Goal: Information Seeking & Learning: Check status

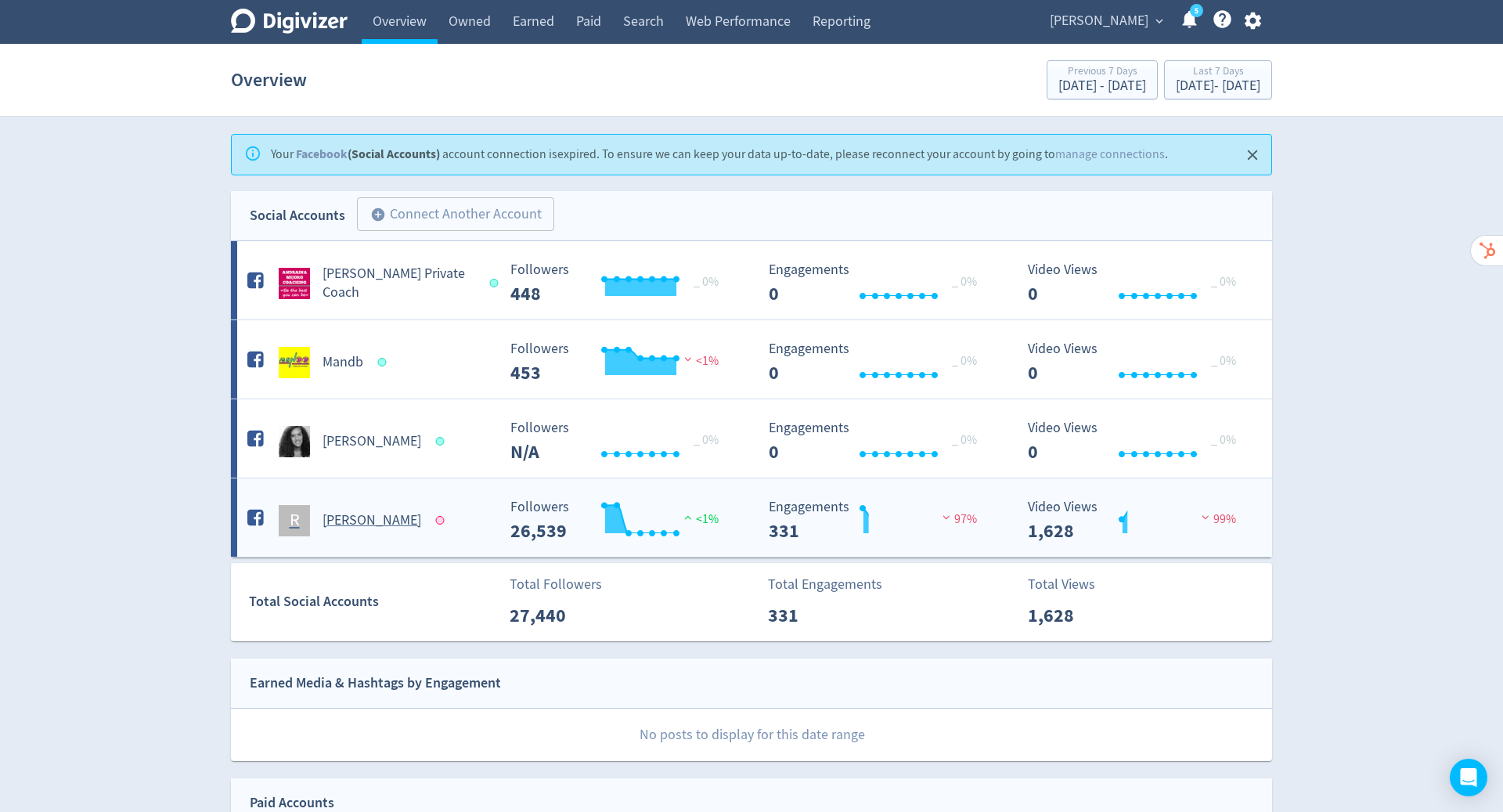
click at [387, 516] on h5 "[PERSON_NAME]" at bounding box center [372, 520] width 98 height 19
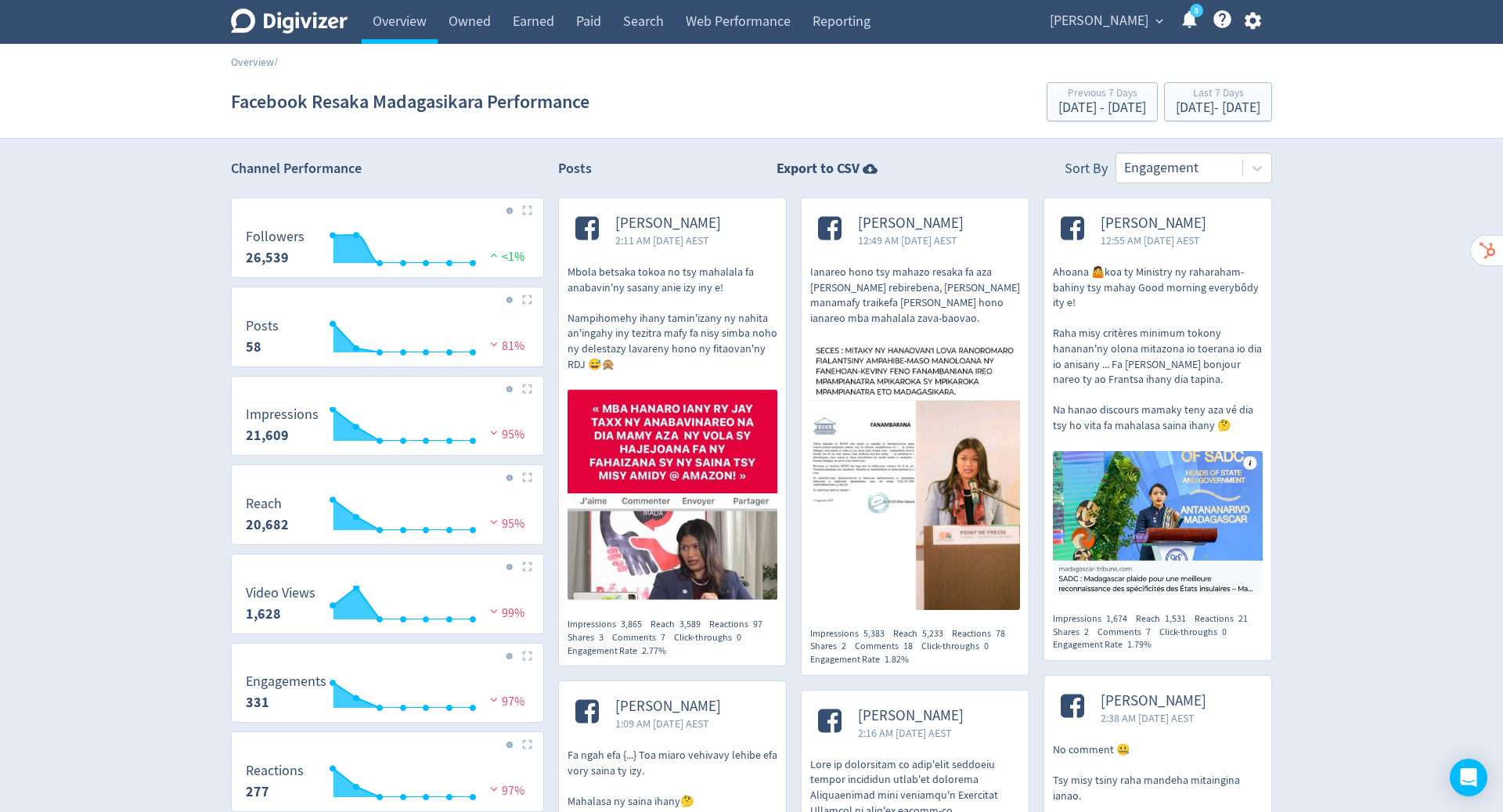
click at [662, 221] on span "[PERSON_NAME]" at bounding box center [668, 223] width 106 height 18
click at [401, 24] on link "Overview" at bounding box center [399, 22] width 76 height 44
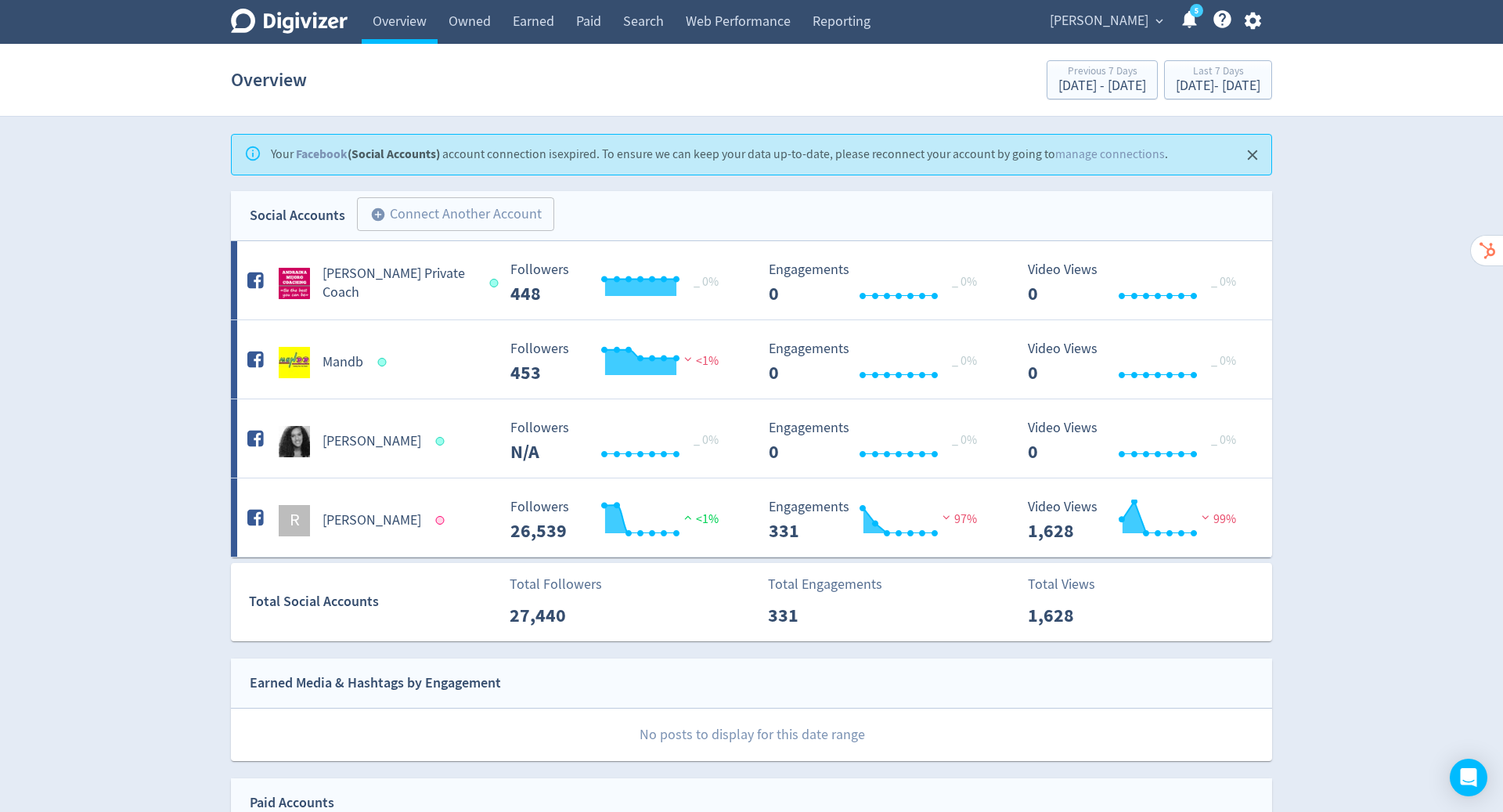
click at [1107, 15] on span "[PERSON_NAME]" at bounding box center [1099, 20] width 98 height 25
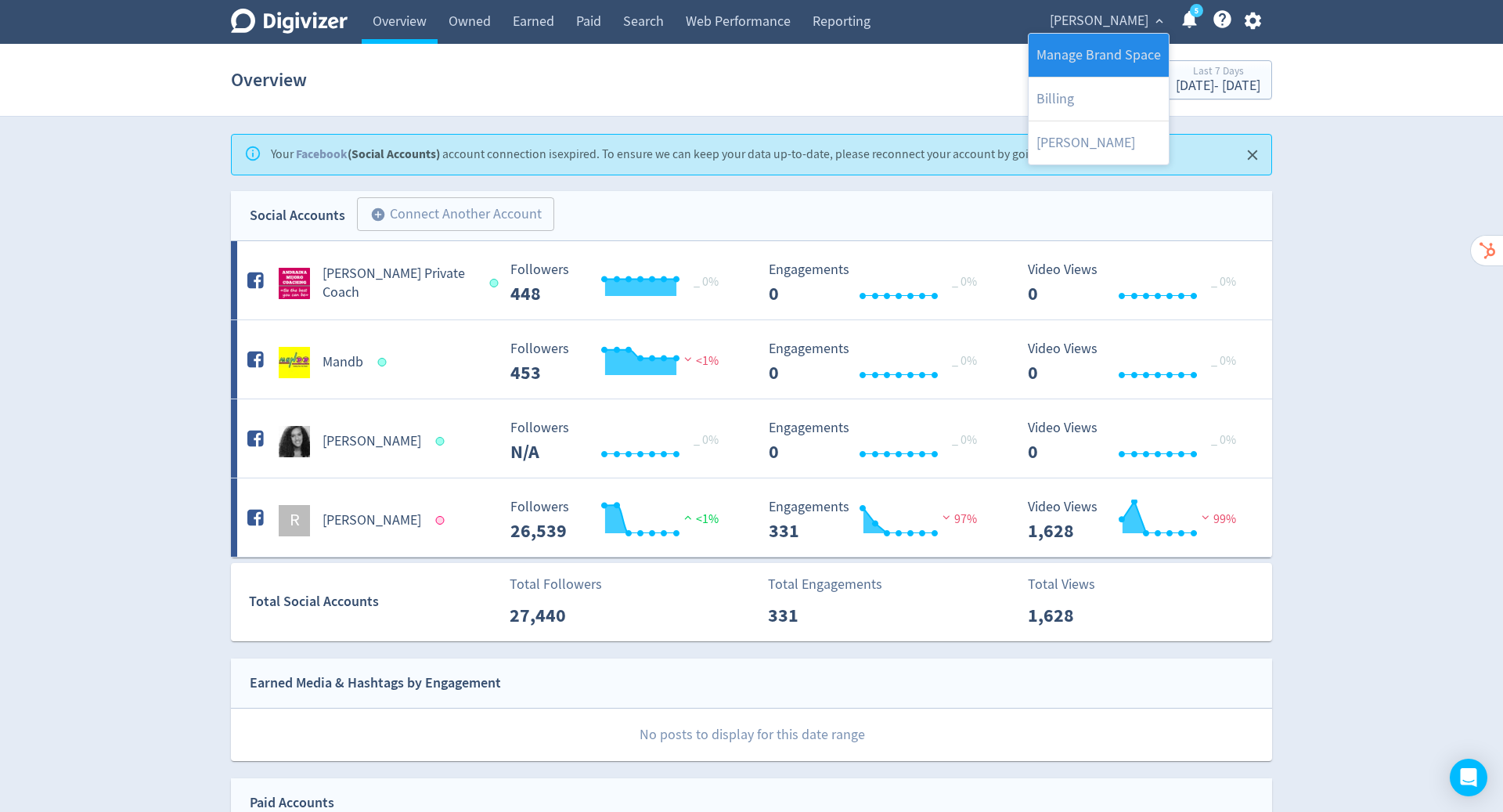
click at [1098, 51] on link "Manage Brand Space" at bounding box center [1099, 55] width 140 height 43
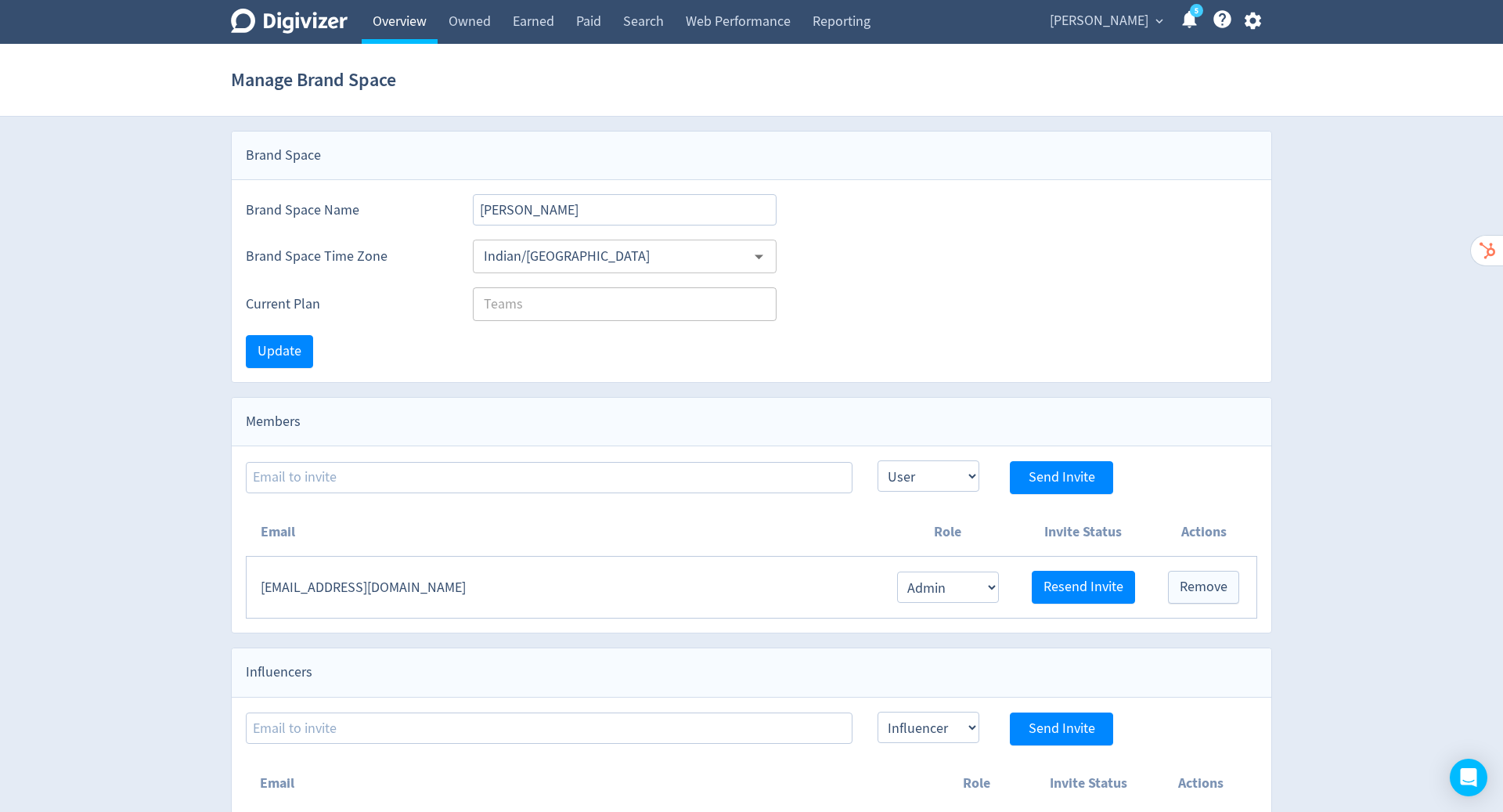
click at [402, 29] on link "Overview" at bounding box center [399, 22] width 76 height 44
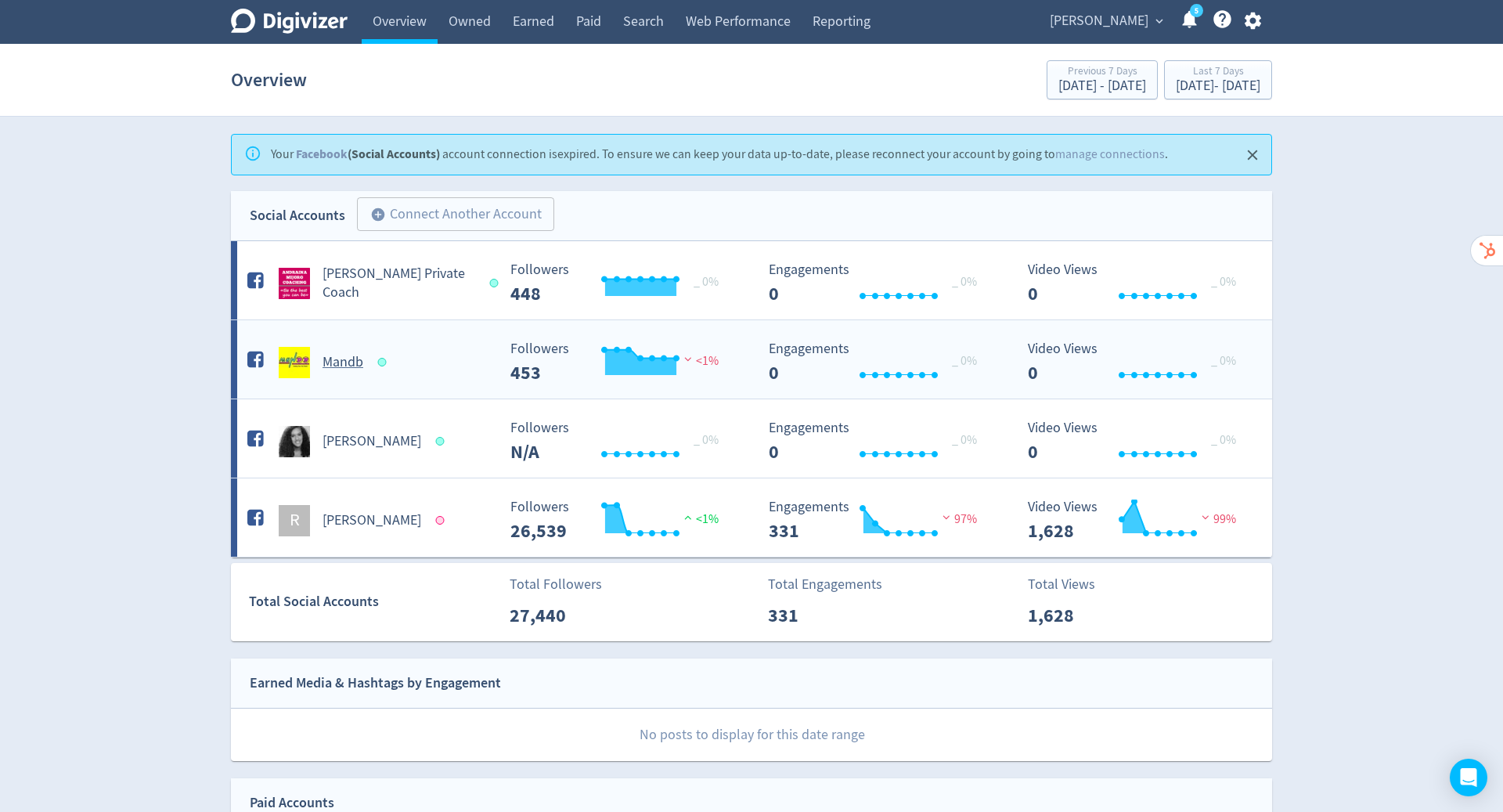
click at [331, 353] on h5 "Mandb" at bounding box center [343, 362] width 41 height 19
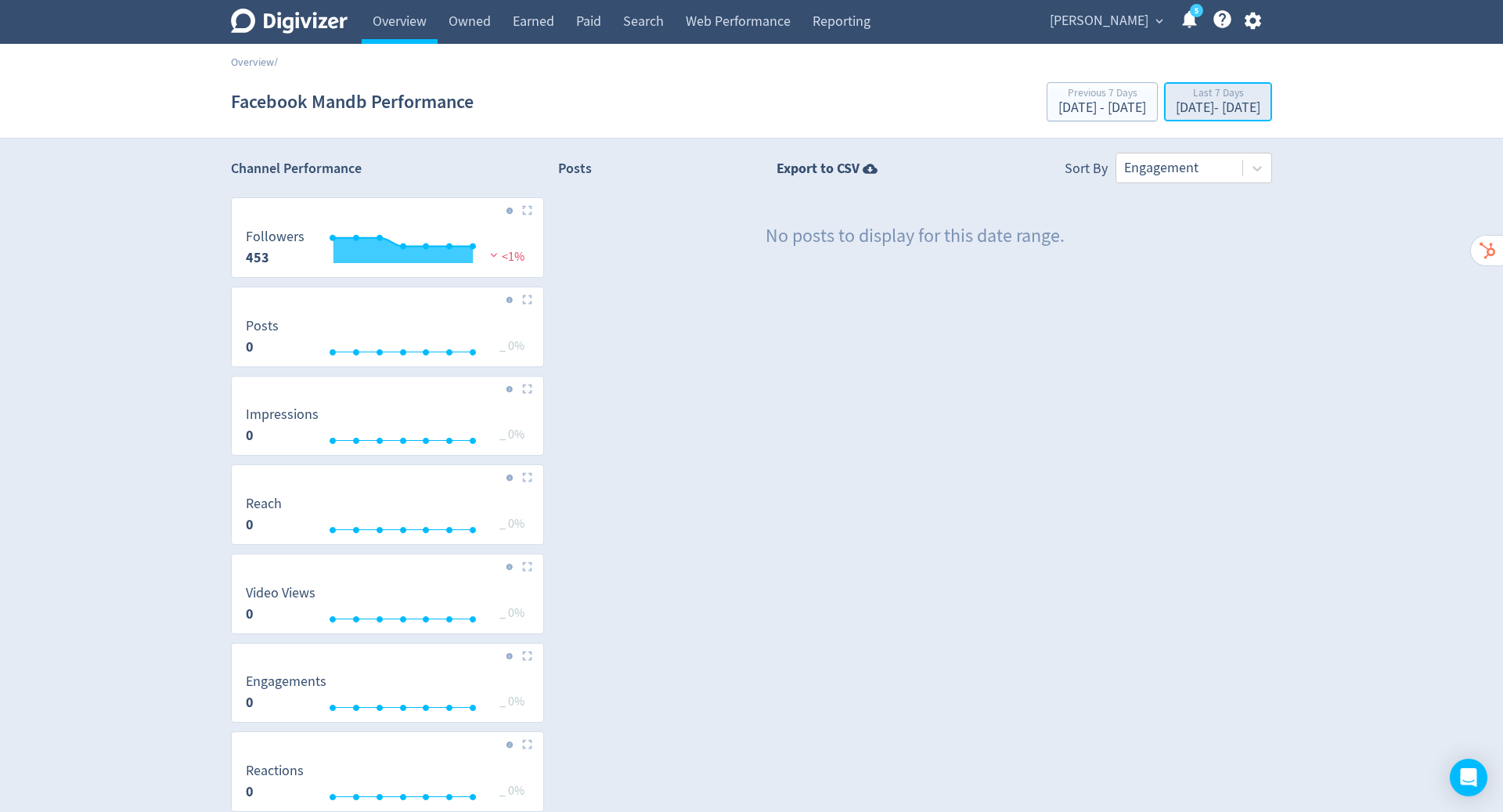
click at [1176, 108] on div "[DATE] - [DATE]" at bounding box center [1218, 108] width 85 height 14
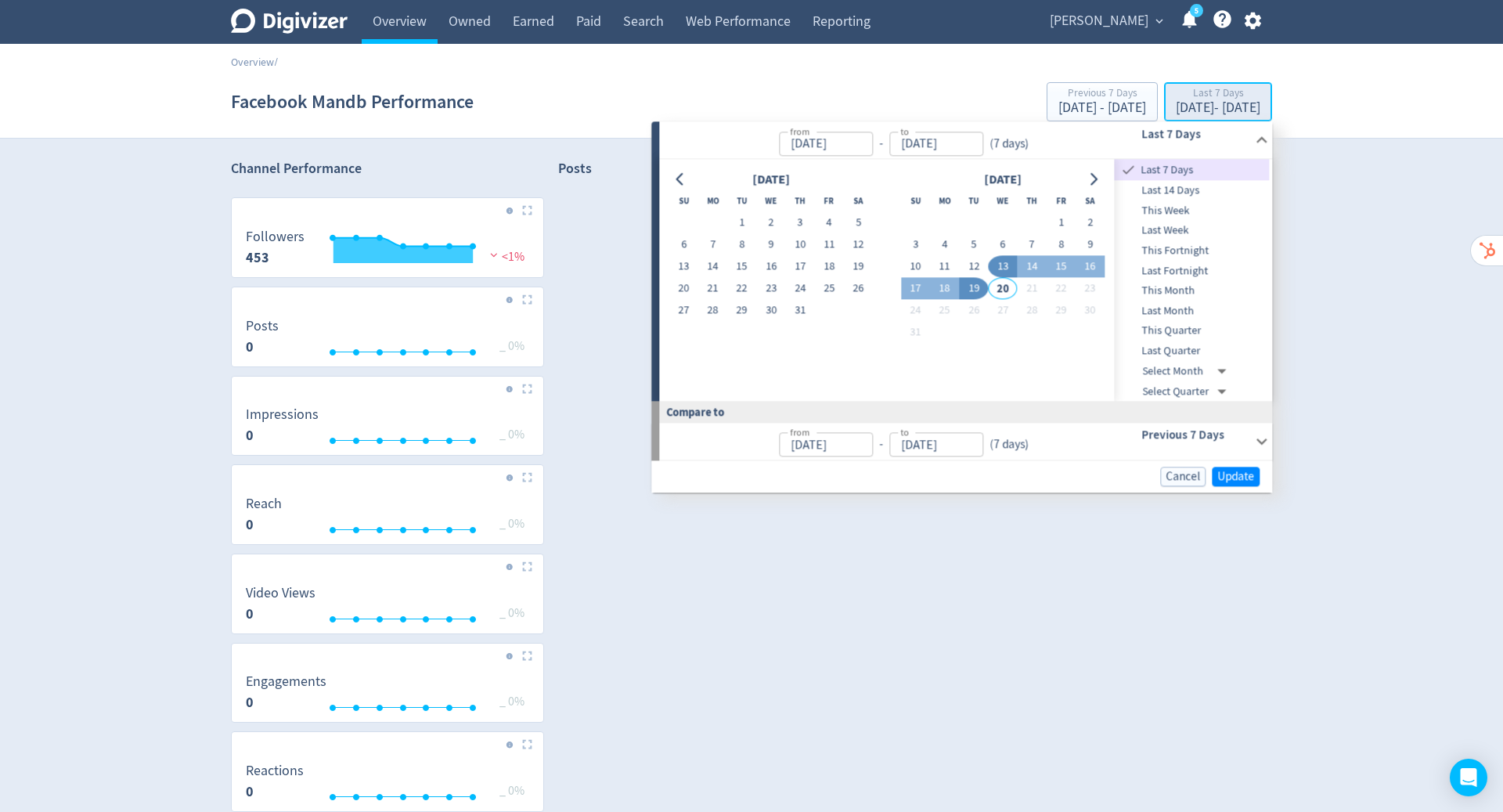
type input "[DATE]"
click at [672, 180] on button "Go to previous month" at bounding box center [681, 180] width 23 height 22
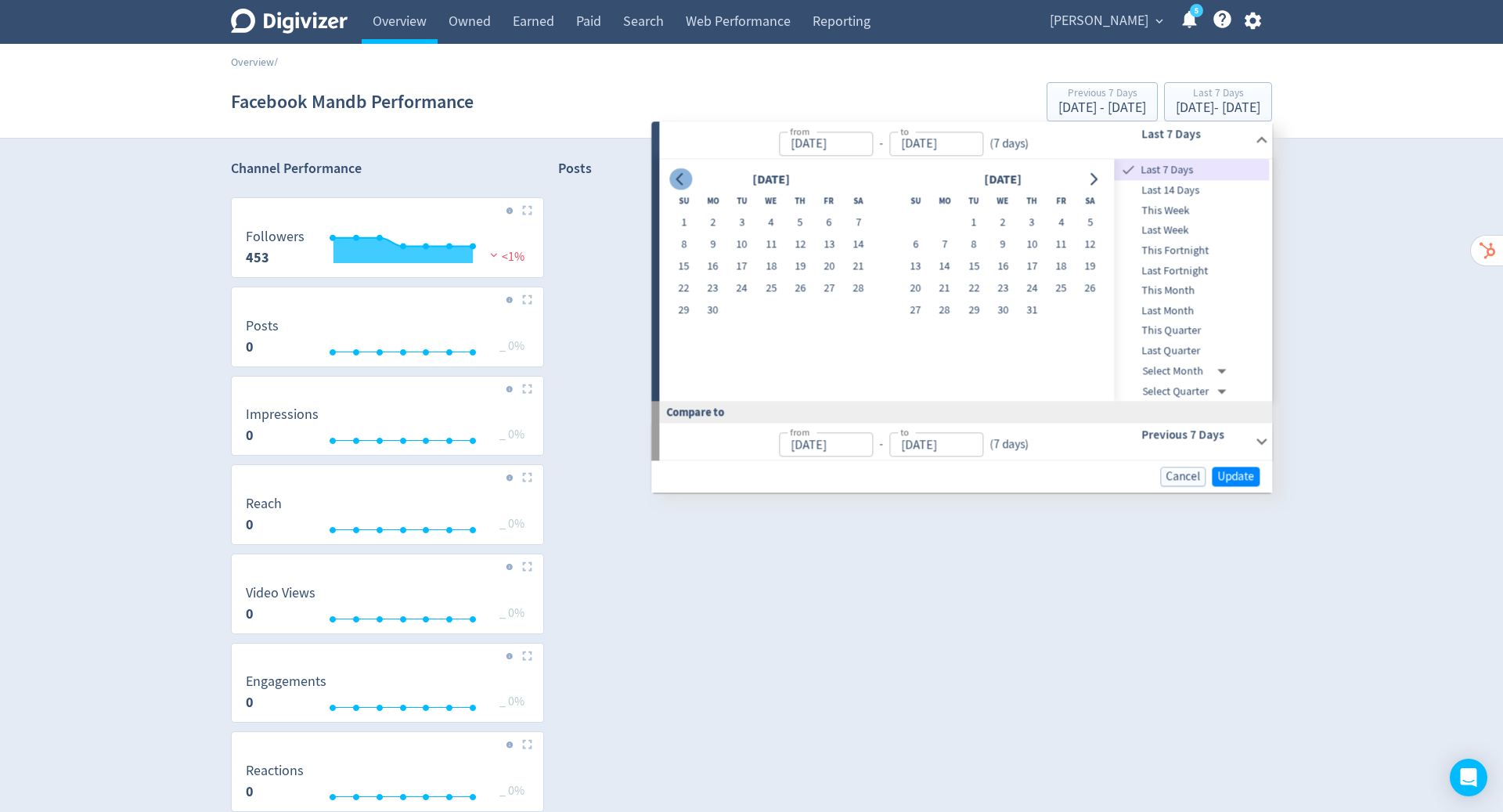
click at [672, 180] on button "Go to previous month" at bounding box center [681, 180] width 23 height 22
click at [864, 214] on button "1" at bounding box center [859, 223] width 29 height 22
type input "[DATE]"
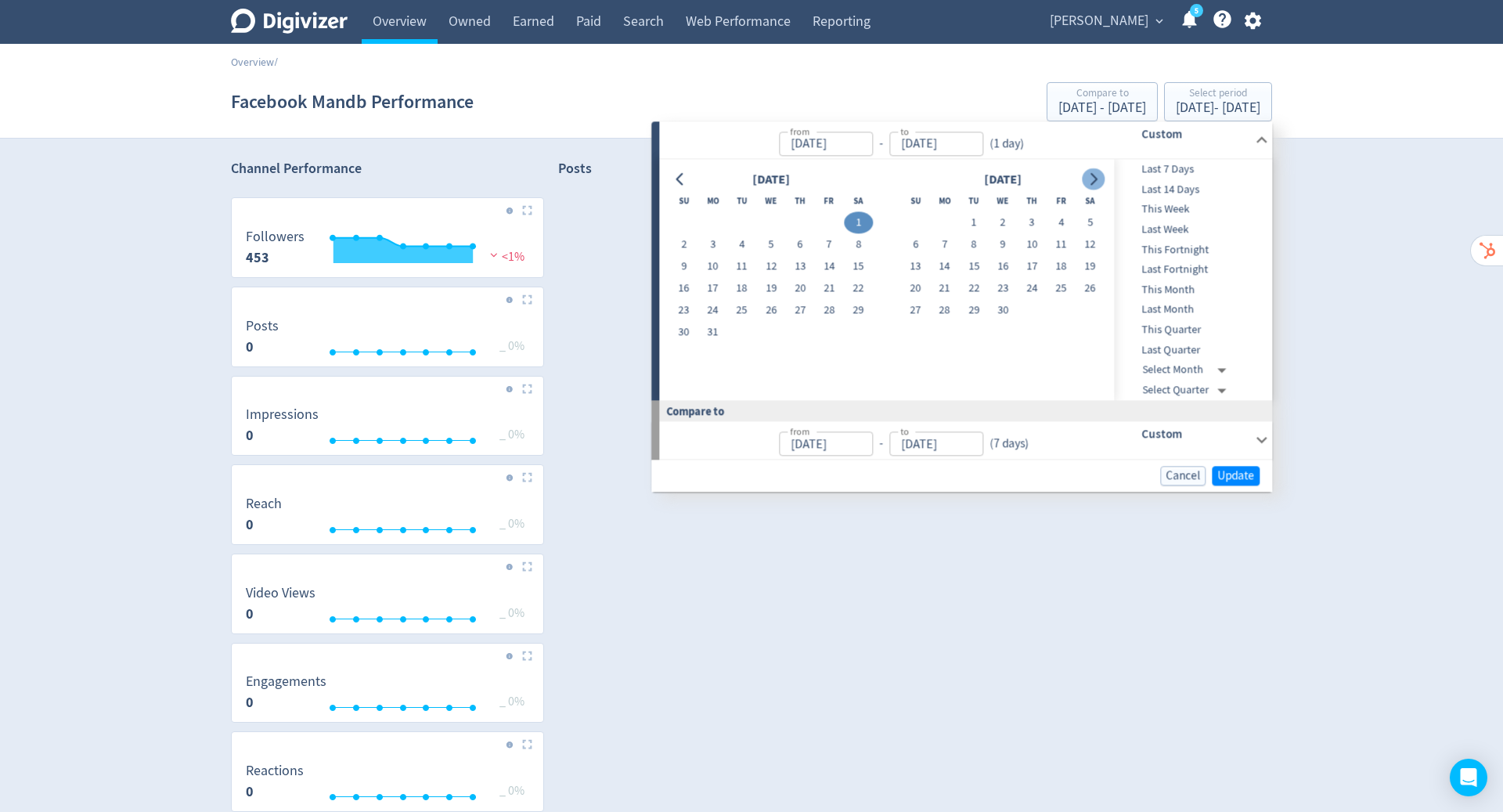
click at [1092, 181] on icon "Go to next month" at bounding box center [1094, 180] width 13 height 13
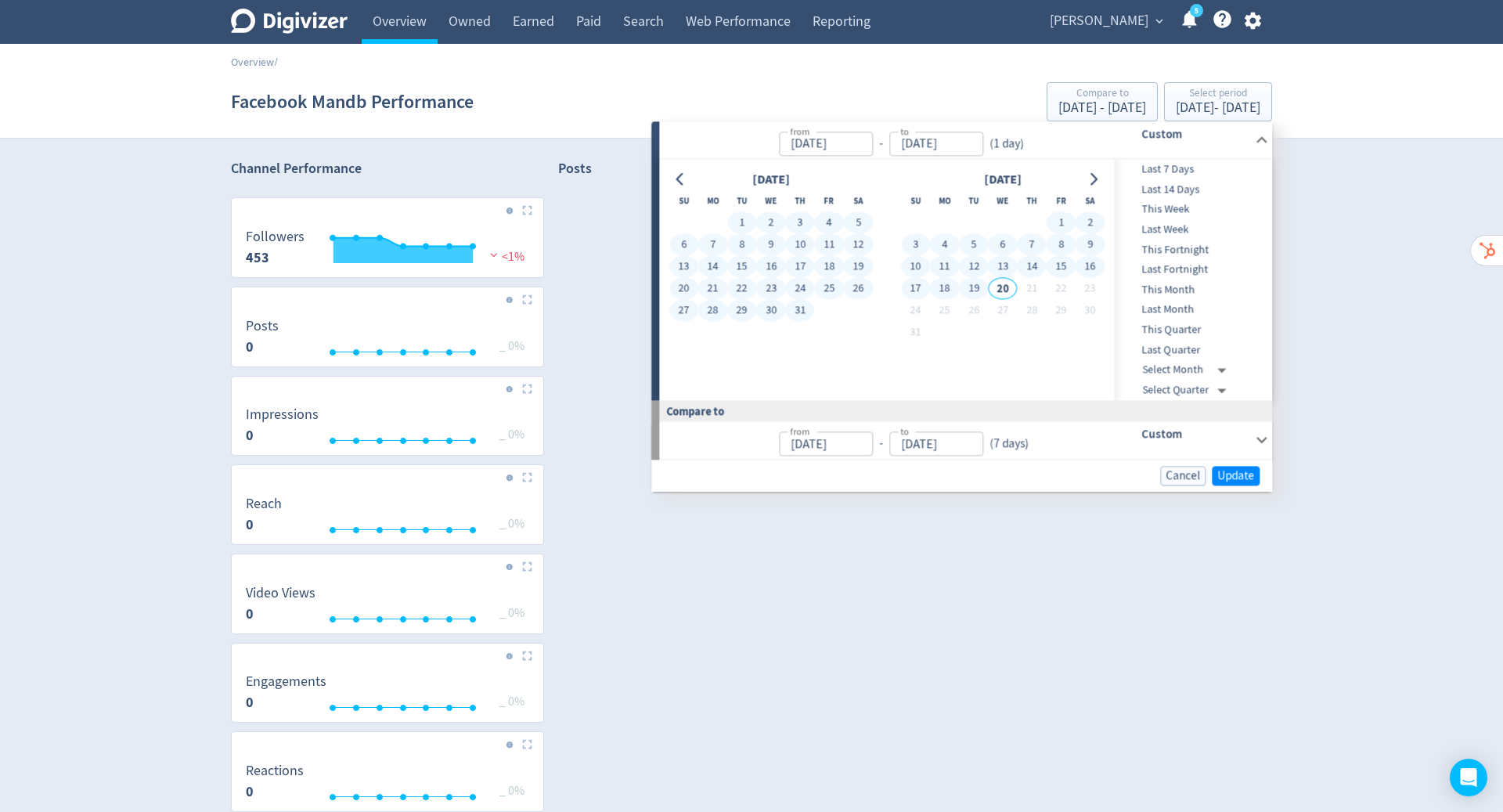
click at [981, 288] on button "19" at bounding box center [973, 289] width 29 height 22
type input "[DATE]"
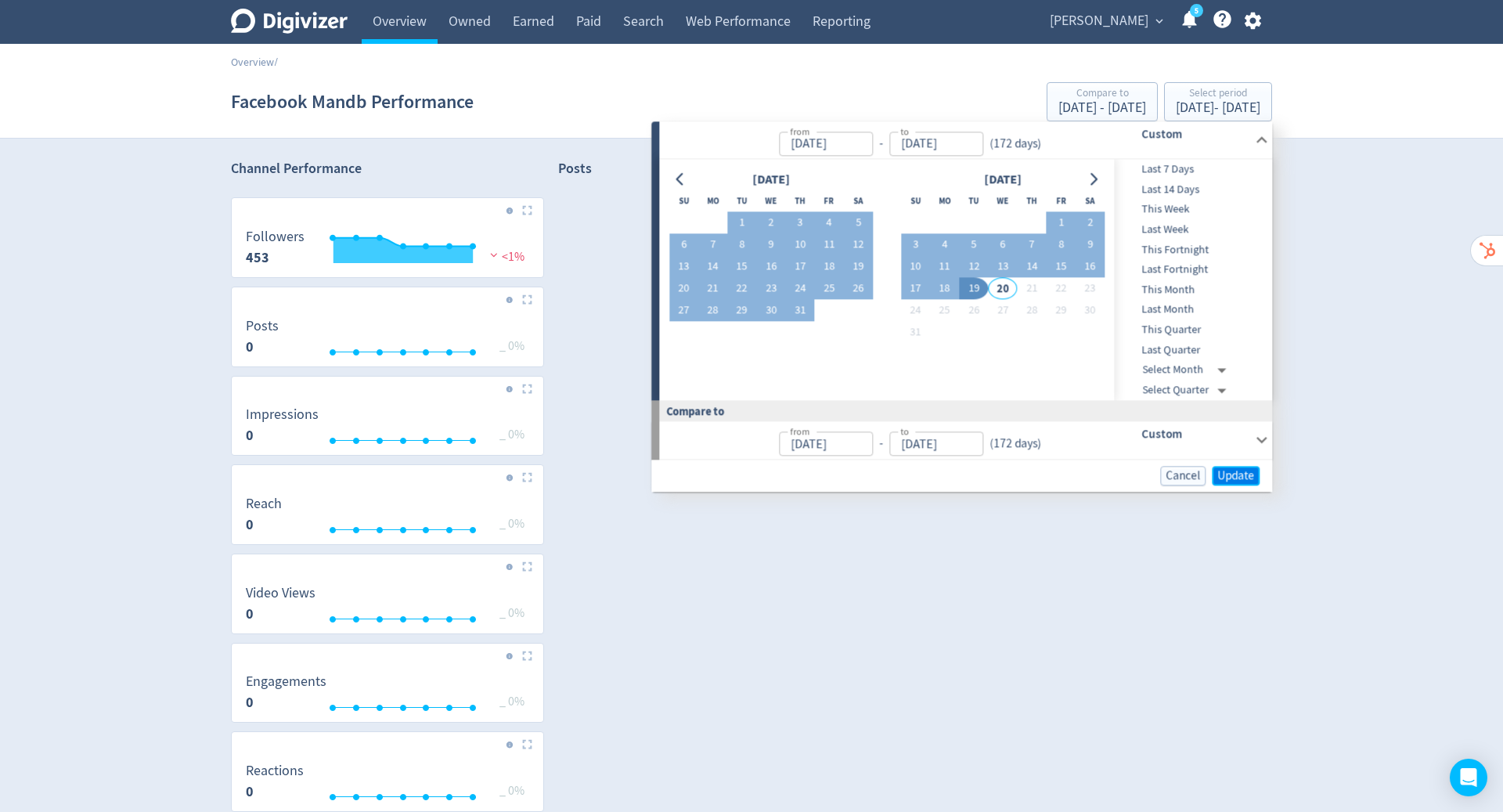
click at [1251, 470] on span "Update" at bounding box center [1236, 475] width 36 height 12
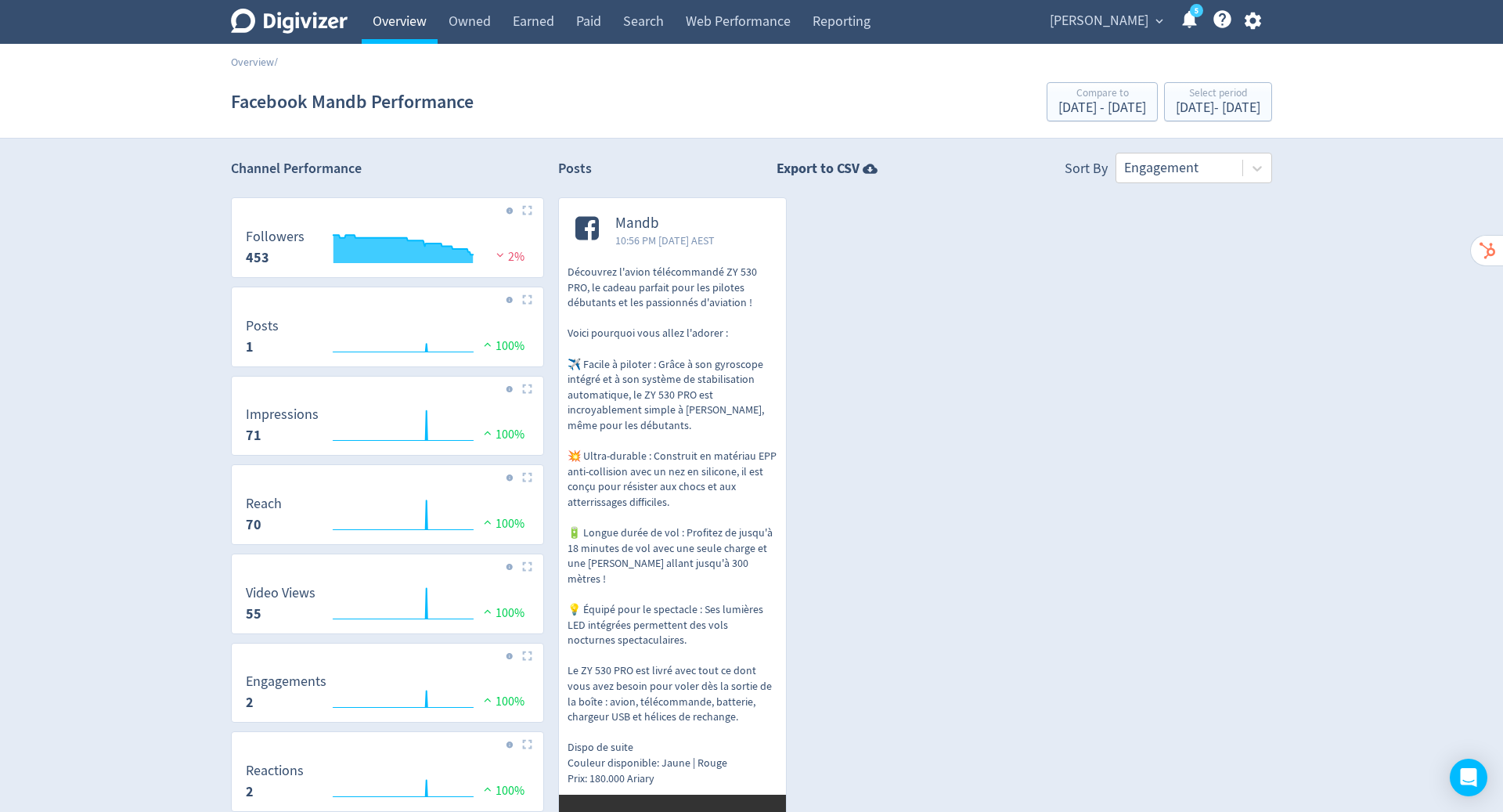
click at [416, 22] on link "Overview" at bounding box center [399, 22] width 76 height 44
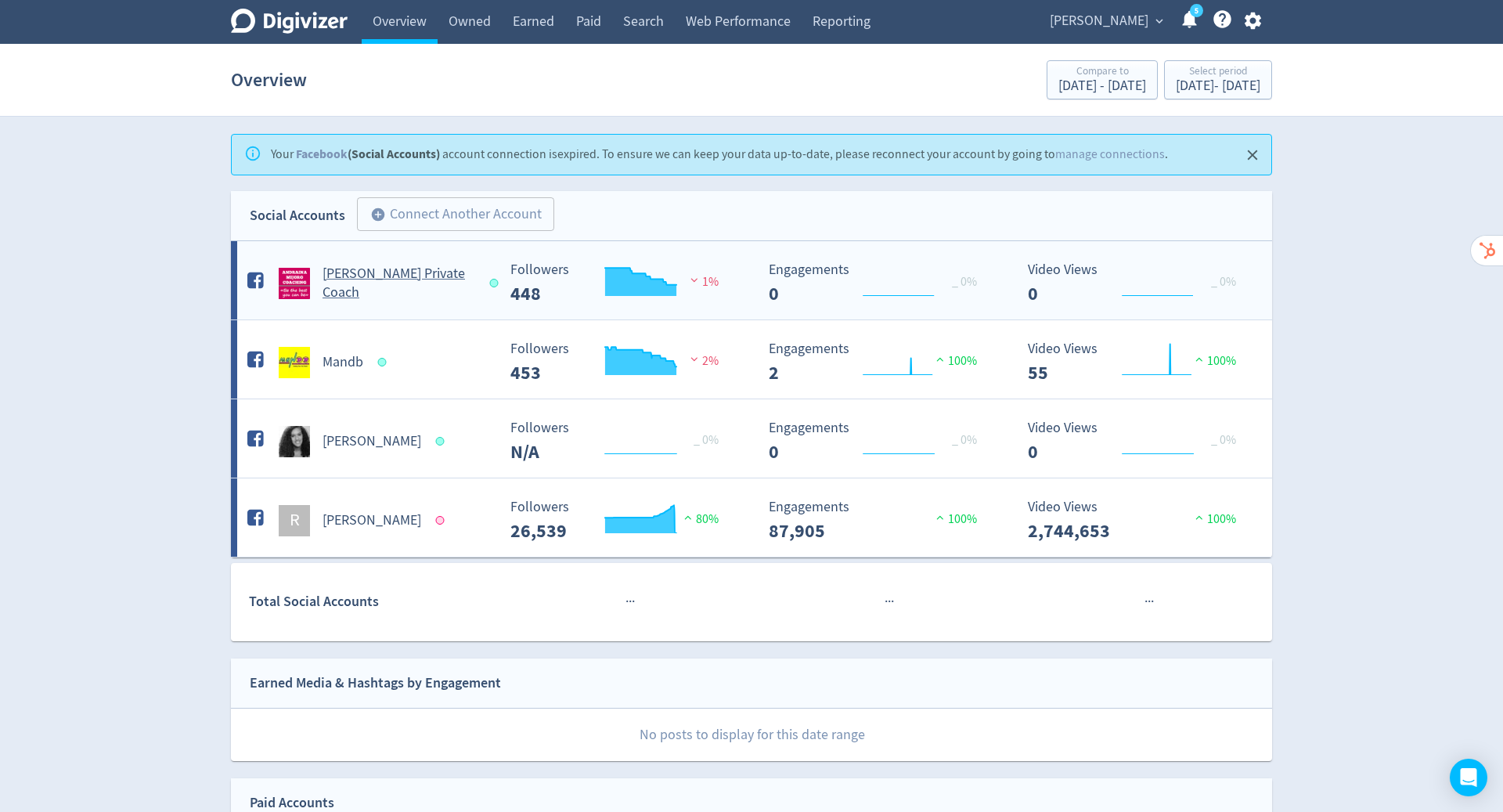
click at [381, 273] on h5 "[PERSON_NAME] Private Coach" at bounding box center [399, 283] width 153 height 37
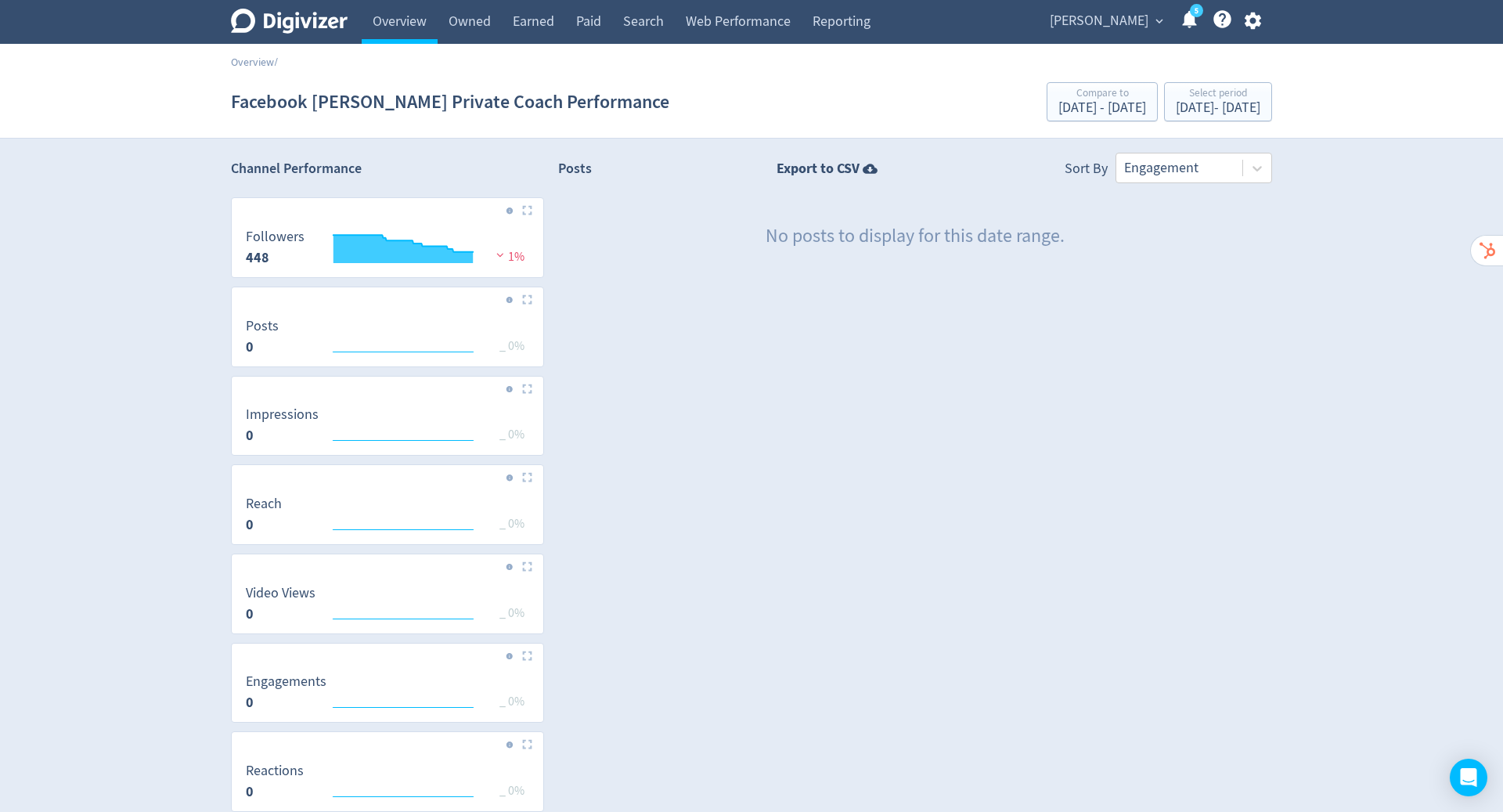
click at [1259, 25] on icon "button" at bounding box center [1252, 21] width 16 height 17
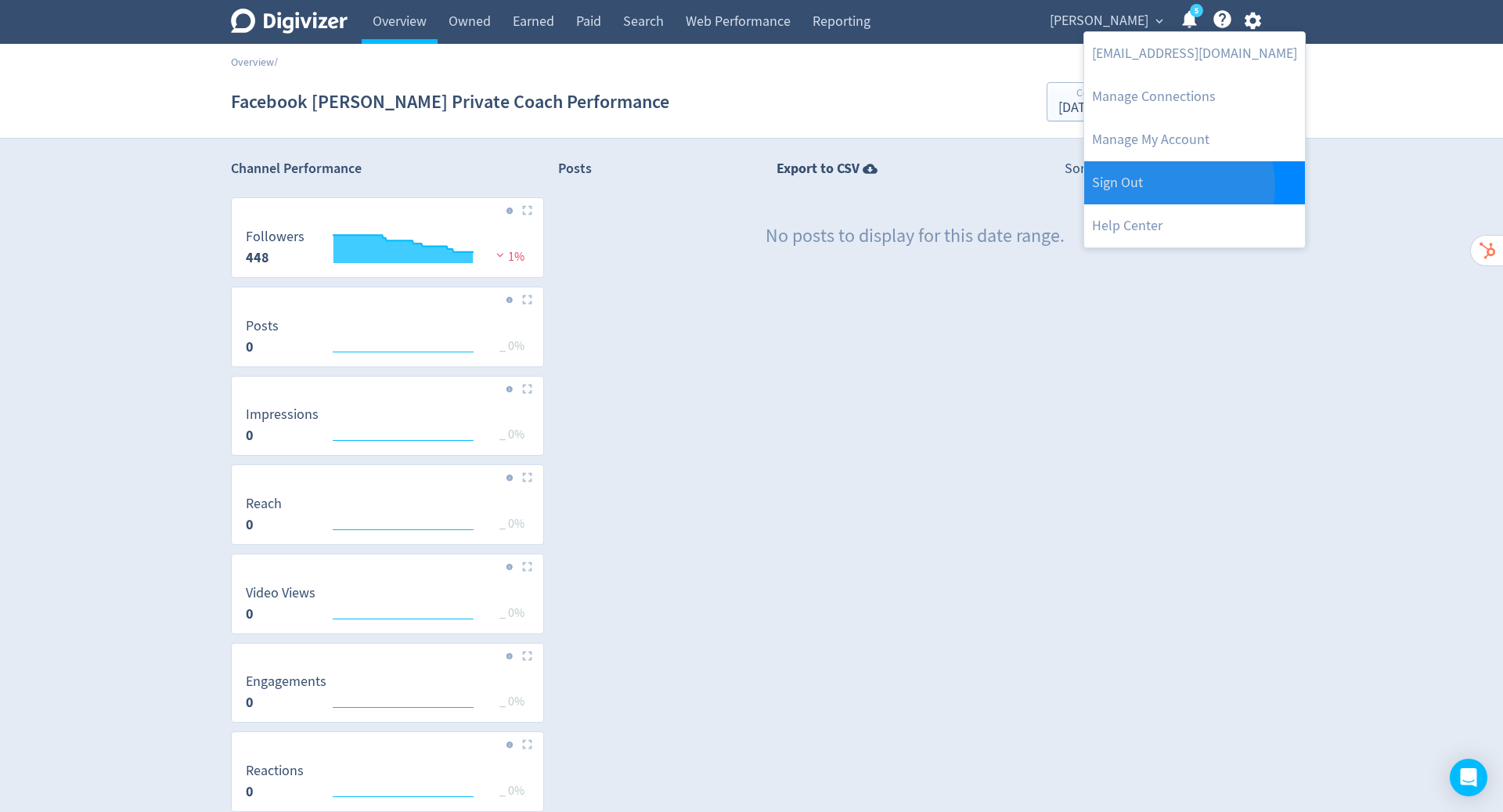
click at [1169, 186] on link "Sign Out" at bounding box center [1195, 182] width 221 height 43
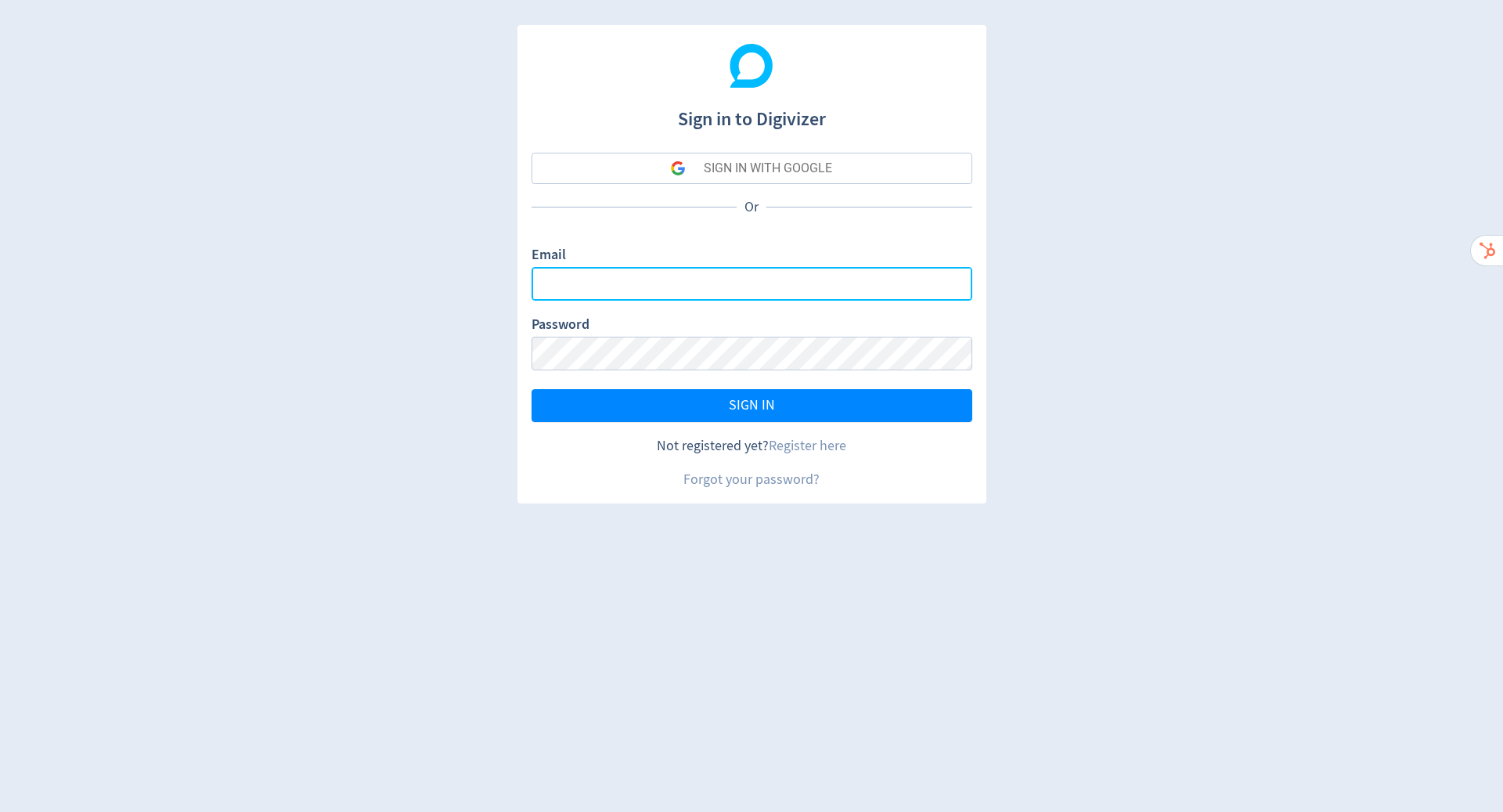
click at [786, 286] on input "Email" at bounding box center [752, 283] width 441 height 34
click at [0, 811] on com-1password-button at bounding box center [0, 812] width 0 height 0
type input "[PERSON_NAME][EMAIL_ADDRESS][PERSON_NAME][DOMAIN_NAME]"
